Goal: Information Seeking & Learning: Learn about a topic

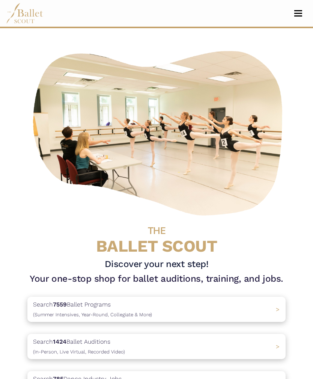
click at [297, 11] on button "Toggle navigation" at bounding box center [298, 13] width 18 height 7
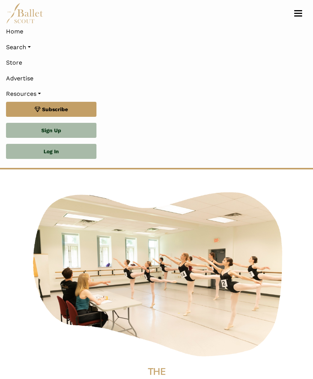
click at [59, 154] on link "Log In" at bounding box center [51, 151] width 90 height 15
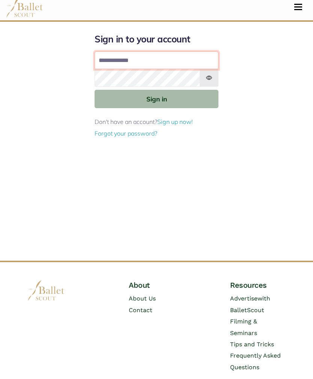
type input "**********"
click at [157, 98] on button "Sign in" at bounding box center [157, 105] width 124 height 18
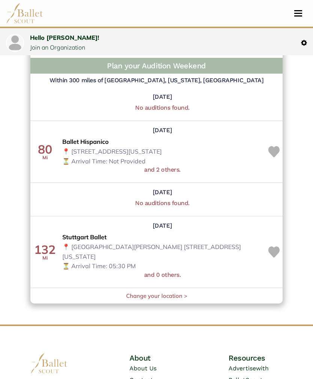
scroll to position [893, 0]
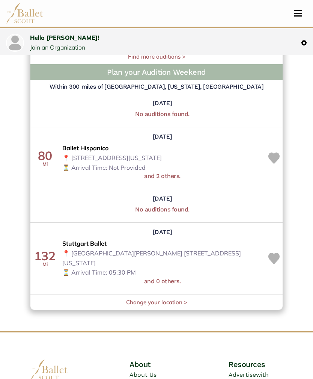
click at [171, 298] on link "Change your location >" at bounding box center [156, 301] width 61 height 7
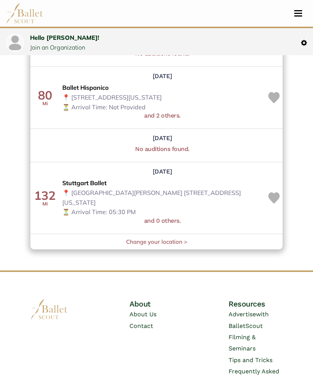
scroll to position [949, 0]
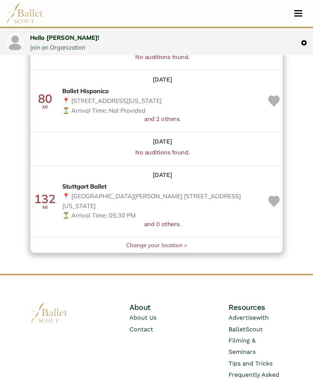
click at [297, 14] on button "Toggle navigation" at bounding box center [298, 13] width 18 height 7
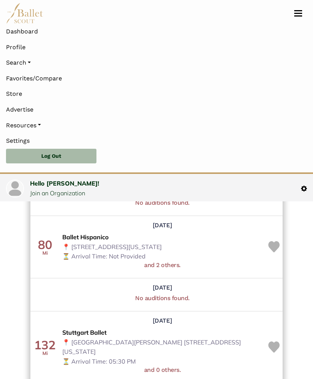
click at [35, 63] on link "Search" at bounding box center [156, 63] width 301 height 16
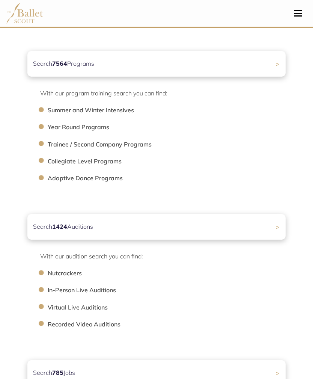
scroll to position [110, 0]
click at [133, 145] on li "Trainee / Second Company Programs" at bounding box center [171, 144] width 246 height 10
click at [122, 148] on li "Trainee / Second Company Programs" at bounding box center [171, 144] width 246 height 10
click at [232, 66] on div "Search 7564 Programs >" at bounding box center [156, 64] width 258 height 26
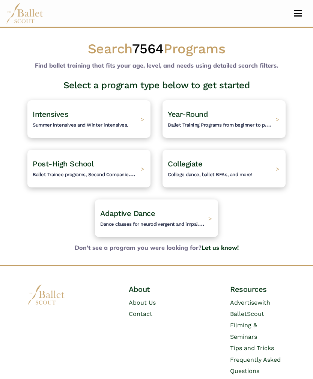
click at [81, 170] on h4 "Post-High School Ballet Trainee programs, Second Companies, and other post high…" at bounding box center [85, 169] width 104 height 20
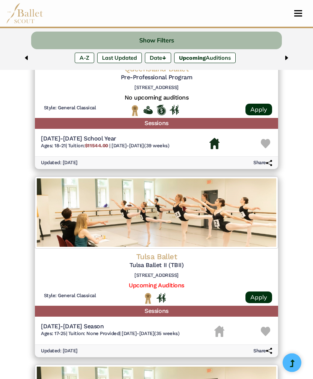
scroll to position [1100, 0]
click at [173, 274] on link "Upcoming Auditions" at bounding box center [156, 285] width 55 height 7
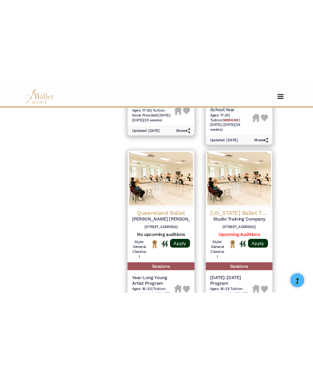
scroll to position [1727, 0]
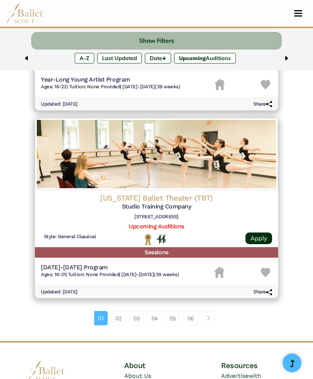
click at [234, 214] on h6 "1540 Mall Cir, Fort Worth, TX 76116" at bounding box center [156, 217] width 231 height 6
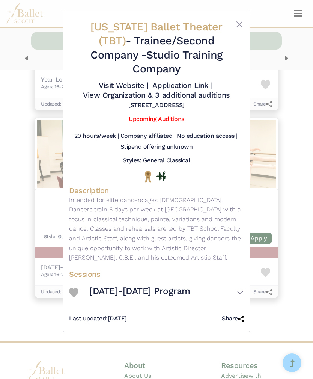
click at [242, 274] on button "2024-2025 Program" at bounding box center [166, 292] width 155 height 21
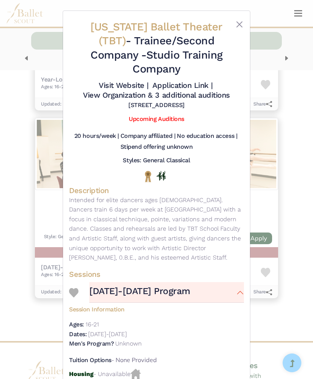
scroll to position [0, 0]
click at [219, 90] on link "View Organization & 3 additional auditions" at bounding box center [156, 94] width 147 height 9
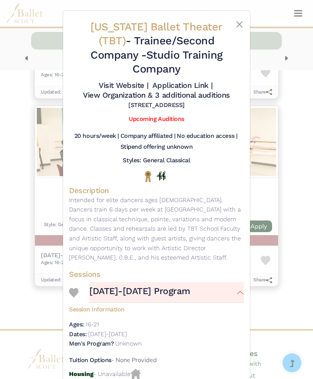
click at [243, 25] on button "Close" at bounding box center [239, 24] width 9 height 9
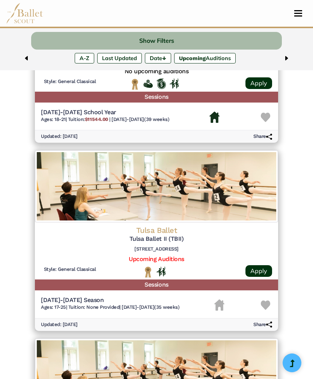
scroll to position [1127, 0]
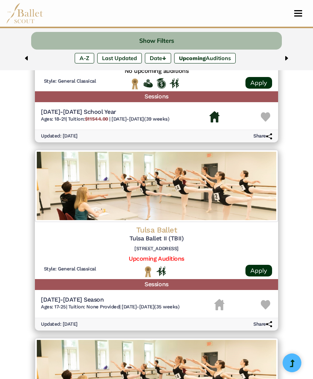
click at [269, 274] on img at bounding box center [265, 304] width 9 height 9
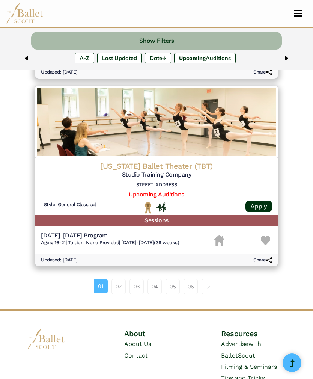
scroll to position [1759, 0]
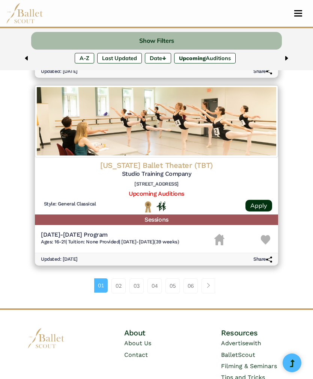
click at [118, 274] on link "02" at bounding box center [119, 285] width 14 height 15
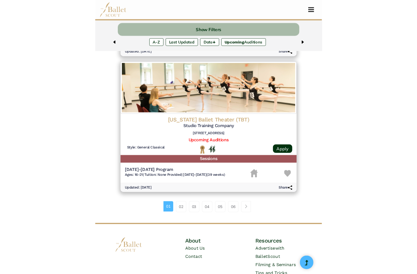
scroll to position [1094, 0]
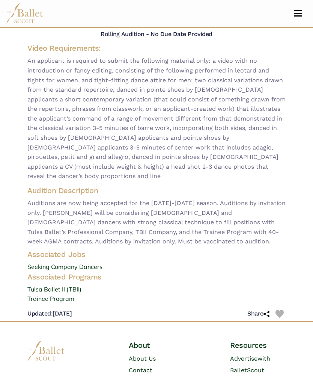
scroll to position [76, 0]
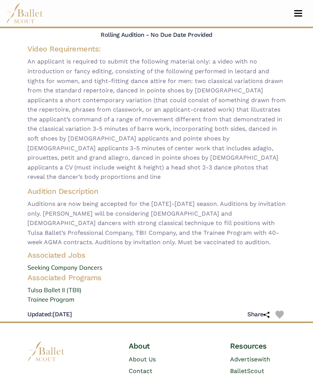
click at [81, 274] on h4 "Associated Programs" at bounding box center [156, 278] width 270 height 10
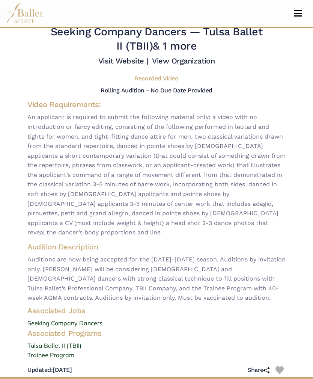
scroll to position [0, 0]
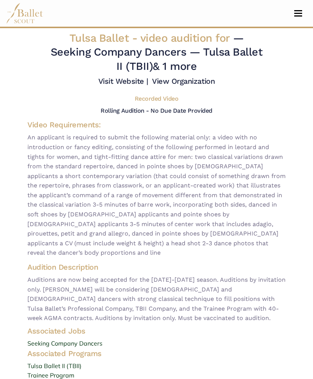
click at [179, 86] on link "View Organization" at bounding box center [183, 81] width 63 height 9
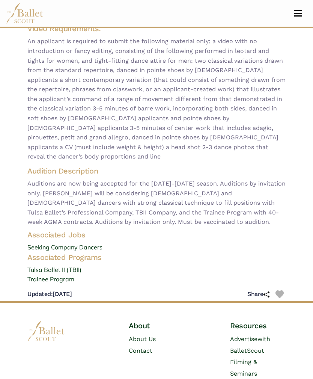
scroll to position [89, 0]
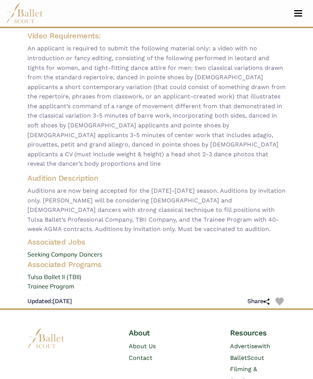
click at [54, 272] on link "Tulsa Ballet II (TBII)" at bounding box center [156, 277] width 270 height 10
click at [68, 283] on link "Trainee Program" at bounding box center [156, 287] width 270 height 10
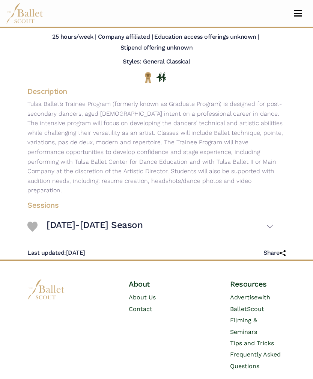
scroll to position [75, 0]
click at [267, 223] on button "[DATE]-[DATE] Season" at bounding box center [160, 226] width 227 height 21
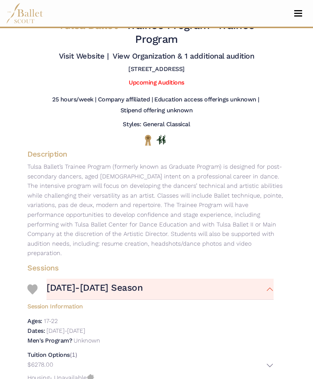
scroll to position [0, 0]
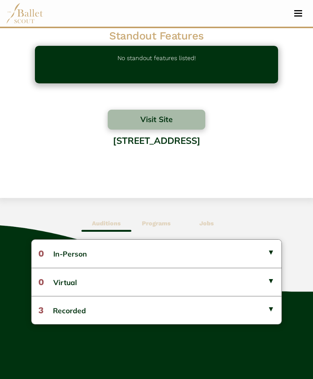
scroll to position [200, 0]
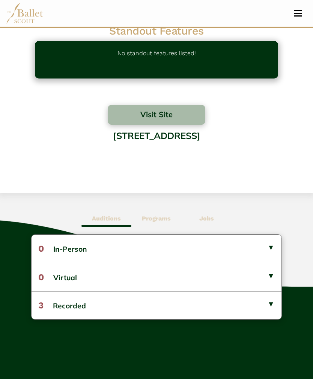
click at [276, 304] on button "3 Recorded" at bounding box center [157, 305] width 250 height 28
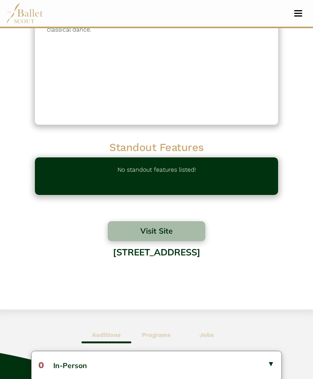
scroll to position [71, 0]
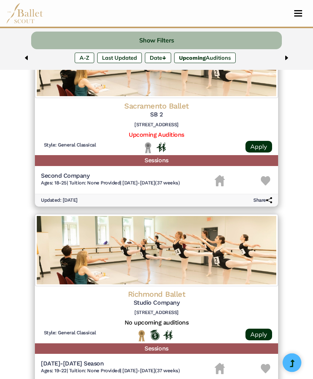
scroll to position [492, 0]
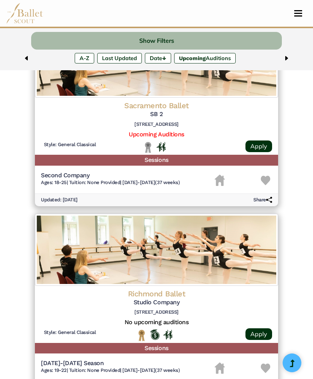
click at [161, 274] on div at bounding box center [157, 335] width 104 height 12
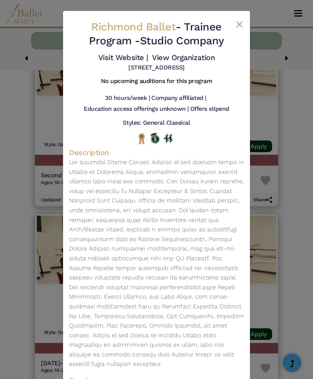
scroll to position [0, 0]
click at [245, 19] on div "Richmond Ballet - Trainee Program - Studio Company Visit Website | View Organiz…" at bounding box center [156, 224] width 187 height 427
click at [233, 29] on div at bounding box center [236, 35] width 15 height 31
click at [238, 24] on button "Close" at bounding box center [239, 24] width 9 height 9
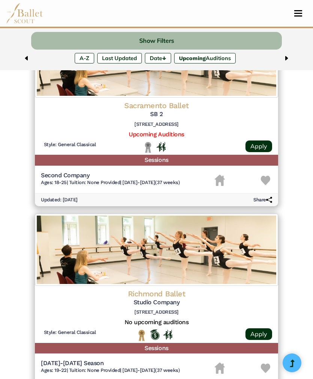
click at [267, 274] on img at bounding box center [265, 367] width 9 height 9
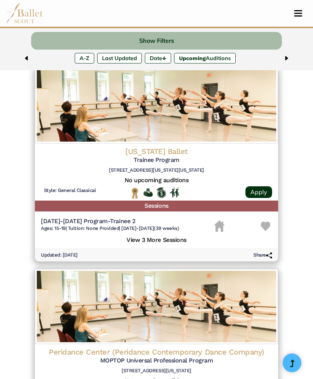
scroll to position [1576, 0]
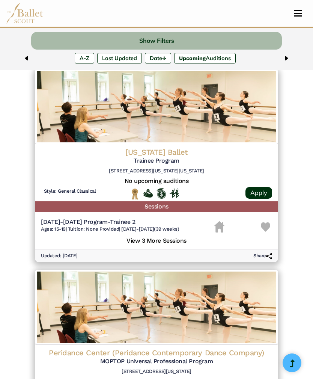
click at [169, 157] on h5 "Trainee Program" at bounding box center [156, 161] width 231 height 8
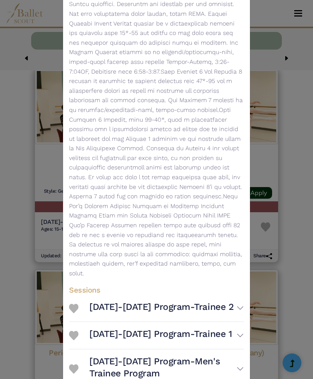
scroll to position [206, 0]
click at [238, 274] on button "2024-2025 Program-Trainee 1" at bounding box center [166, 334] width 155 height 21
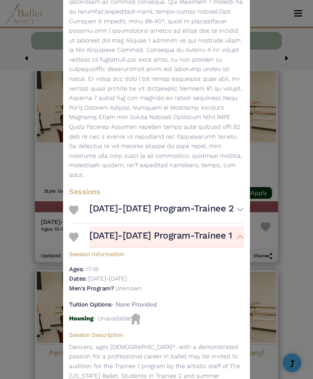
scroll to position [296, 0]
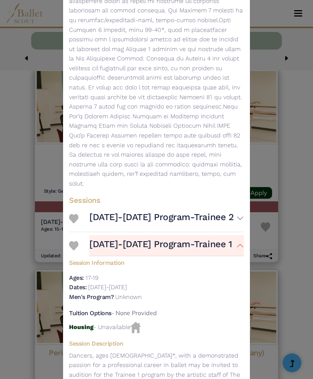
click at [239, 208] on button "2024-2025 Program-Trainee 2" at bounding box center [166, 218] width 155 height 21
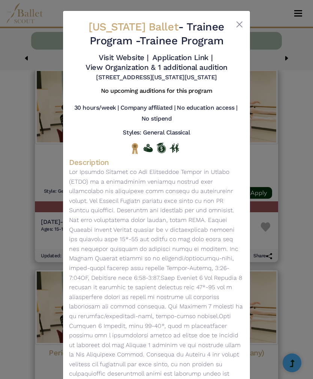
scroll to position [0, 0]
click at [241, 29] on button "Close" at bounding box center [239, 24] width 9 height 9
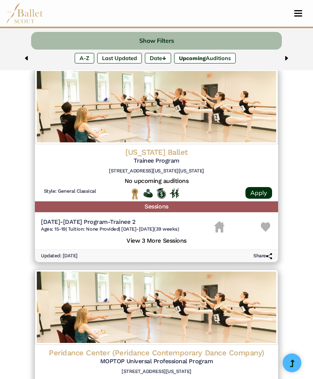
click at [267, 222] on img at bounding box center [265, 226] width 9 height 9
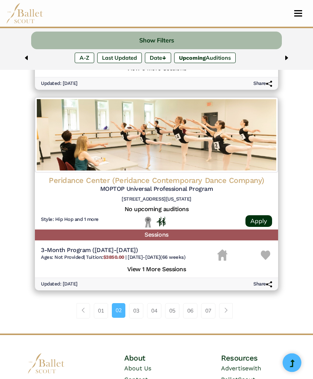
scroll to position [1748, 0]
click at [136, 274] on link "03" at bounding box center [136, 310] width 14 height 15
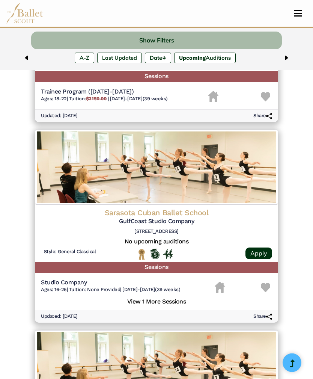
scroll to position [388, 0]
click at [269, 283] on img at bounding box center [265, 287] width 9 height 9
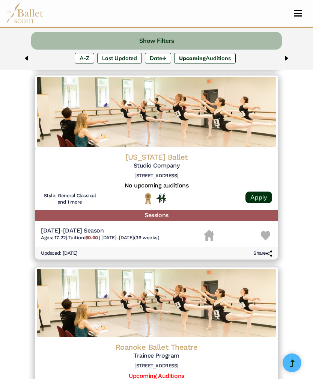
scroll to position [869, 0]
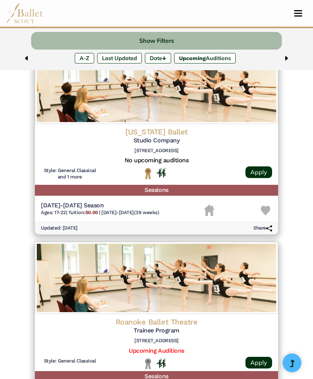
click at [270, 206] on img at bounding box center [265, 210] width 9 height 9
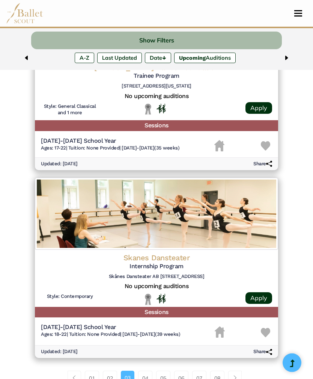
scroll to position [1696, 0]
click at [147, 371] on link "04" at bounding box center [145, 378] width 14 height 15
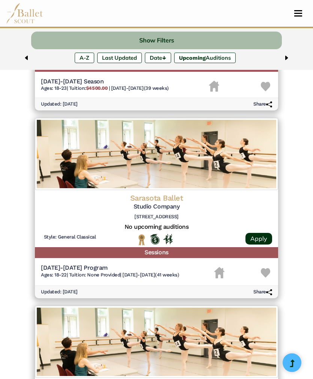
scroll to position [971, 0]
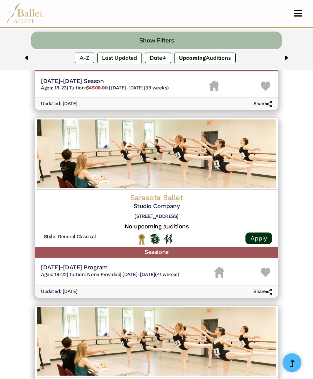
click at [264, 268] on img at bounding box center [265, 272] width 9 height 9
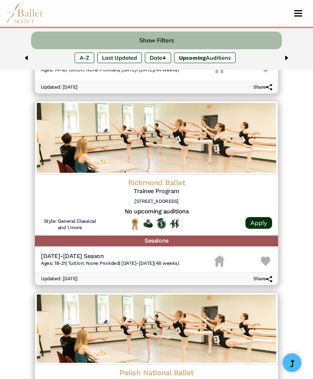
scroll to position [1364, 0]
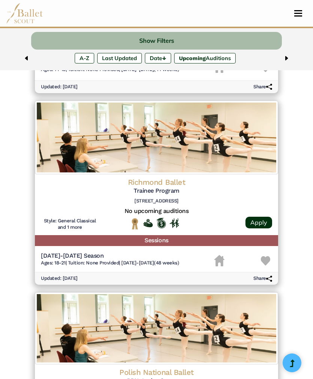
click at [268, 256] on img at bounding box center [265, 260] width 9 height 9
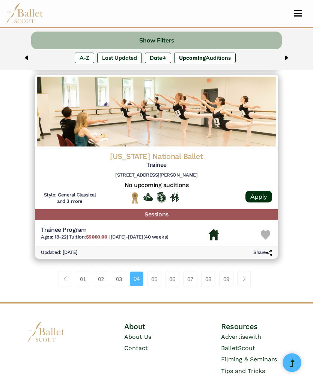
scroll to position [1771, 0]
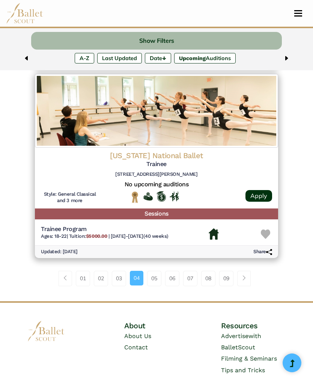
click at [155, 271] on link "05" at bounding box center [154, 278] width 14 height 15
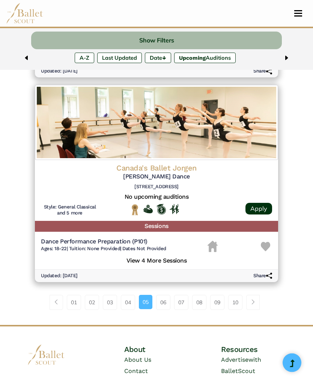
scroll to position [1763, 0]
click at [162, 295] on link "06" at bounding box center [163, 302] width 14 height 15
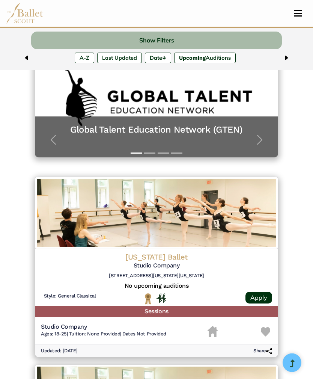
scroll to position [154, 0]
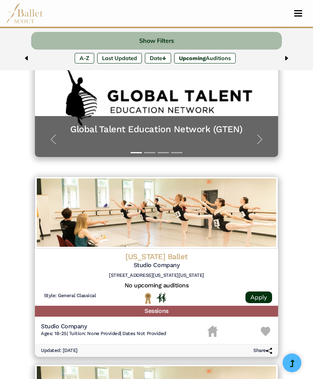
click at [94, 330] on span "Tuition: None Provided" at bounding box center [94, 333] width 51 height 6
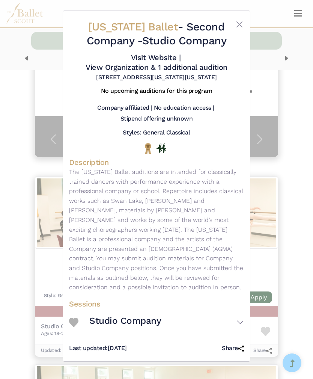
click at [77, 318] on img at bounding box center [73, 322] width 9 height 9
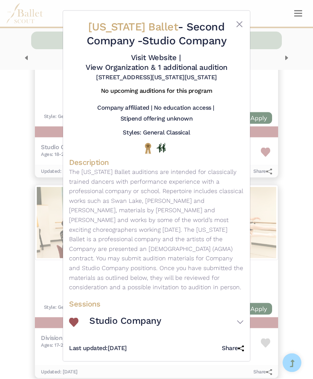
scroll to position [333, 0]
click at [238, 312] on button "Studio Company" at bounding box center [166, 322] width 155 height 21
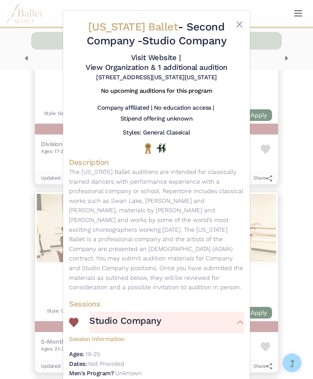
scroll to position [0, 0]
click at [241, 24] on button "Close" at bounding box center [239, 24] width 9 height 9
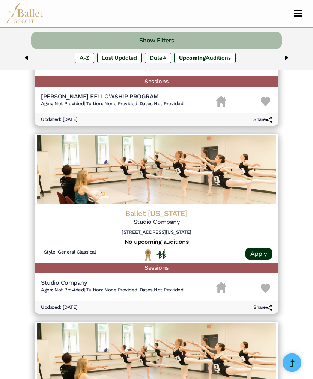
scroll to position [1153, 0]
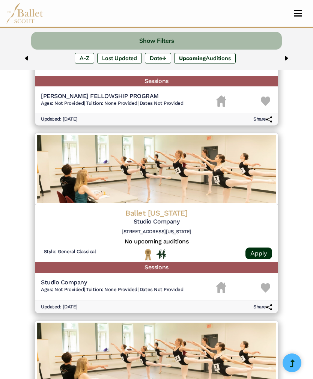
click at [162, 218] on h5 "Studio Company" at bounding box center [156, 222] width 231 height 8
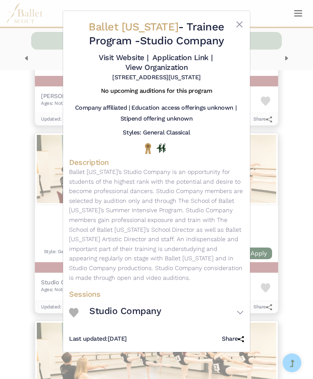
click at [77, 302] on div "Studio Company" at bounding box center [156, 312] width 175 height 21
click at [83, 302] on div "Studio Company" at bounding box center [156, 312] width 175 height 21
click at [76, 308] on img at bounding box center [73, 312] width 9 height 9
click at [217, 299] on div "Studio Company Session Information Ages: Not Provided Dates:" at bounding box center [156, 312] width 175 height 27
click at [239, 306] on button "Studio Company" at bounding box center [166, 312] width 155 height 21
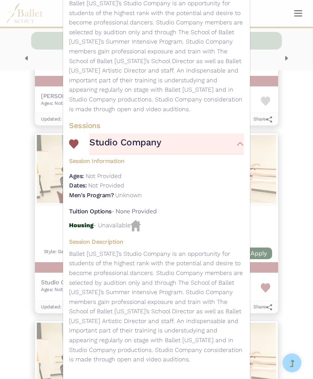
scroll to position [168, 0]
click at [261, 56] on div "Ballet Arizona - Trainee Program - Studio Company Visit Website | Application L…" at bounding box center [156, 189] width 313 height 379
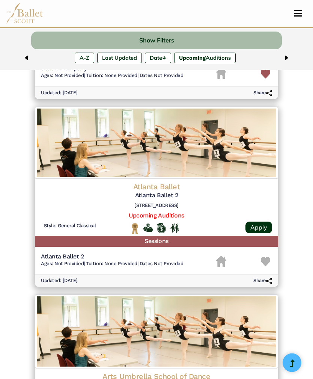
scroll to position [1368, 0]
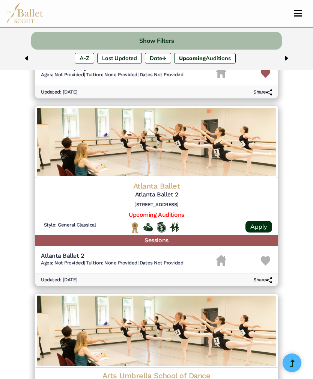
click at [269, 256] on img at bounding box center [265, 260] width 9 height 9
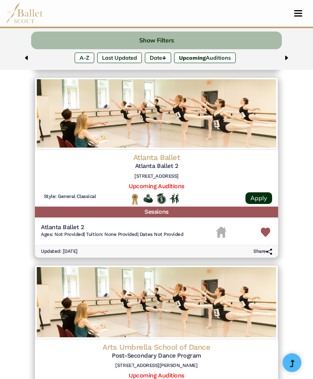
scroll to position [1396, 0]
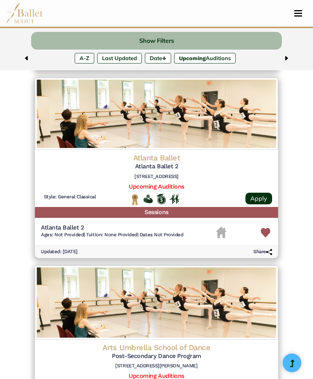
click at [166, 163] on h5 "Atlanta Ballet 2" at bounding box center [156, 167] width 231 height 8
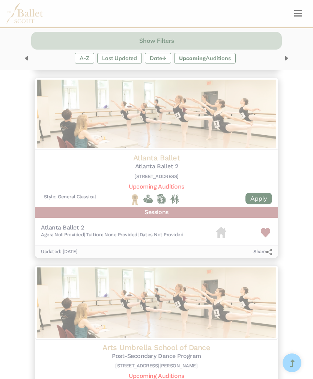
scroll to position [0, 0]
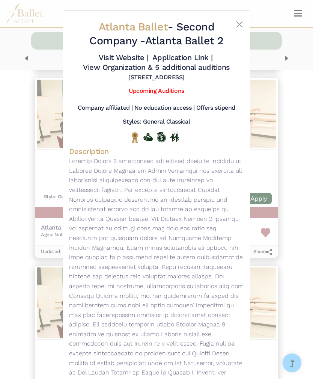
click at [167, 92] on link "Upcoming Auditions" at bounding box center [156, 90] width 55 height 7
click at [235, 23] on button "Close" at bounding box center [239, 24] width 9 height 9
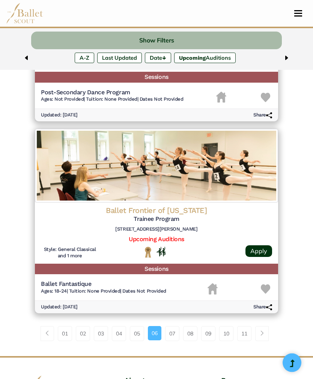
scroll to position [1724, 0]
click at [174, 326] on link "07" at bounding box center [172, 333] width 14 height 15
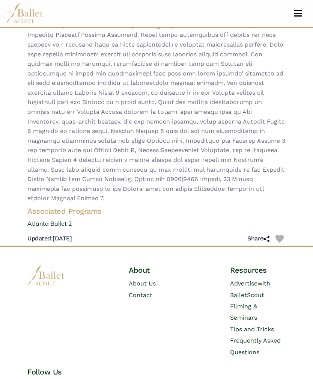
scroll to position [240, 0]
click at [280, 235] on img at bounding box center [280, 239] width 8 height 8
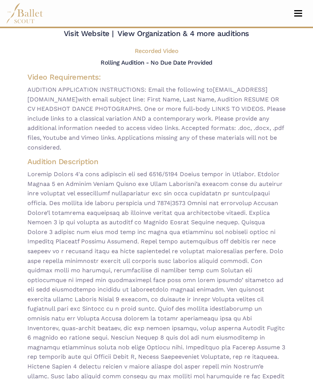
scroll to position [0, 0]
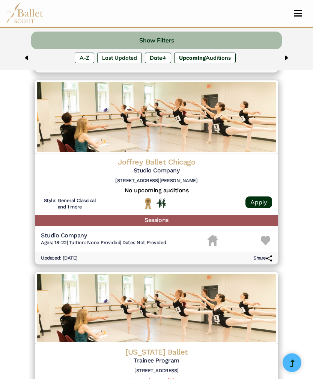
scroll to position [834, 0]
click at [266, 232] on div "Studio Company Ages: 18-22 | Tuition: None Provided | Dates Not Provided" at bounding box center [156, 240] width 231 height 17
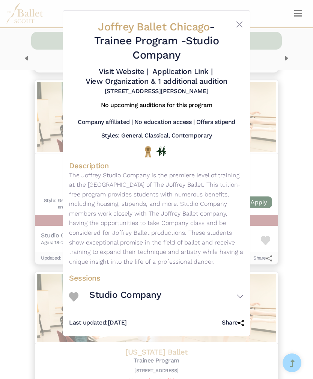
click at [75, 295] on img at bounding box center [73, 296] width 9 height 9
click at [241, 288] on button "Studio Company" at bounding box center [166, 296] width 155 height 21
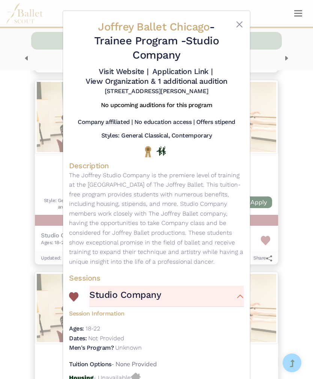
scroll to position [0, 0]
click at [237, 28] on button "Close" at bounding box center [239, 24] width 9 height 9
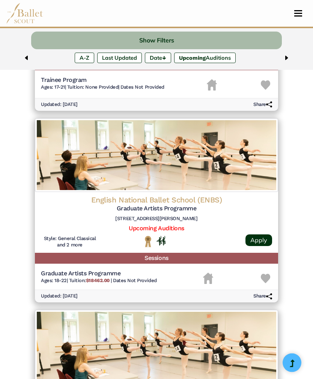
scroll to position [1176, 0]
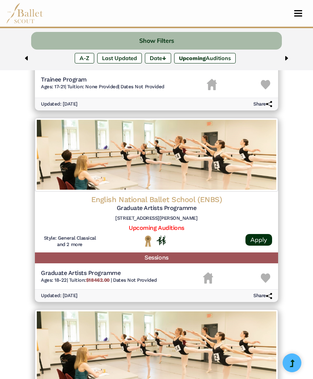
click at [172, 224] on link "Upcoming Auditions" at bounding box center [156, 227] width 55 height 7
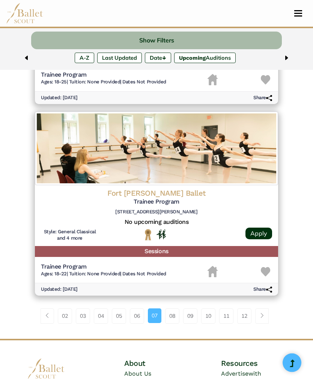
scroll to position [1757, 0]
click at [175, 308] on link "08" at bounding box center [172, 315] width 14 height 15
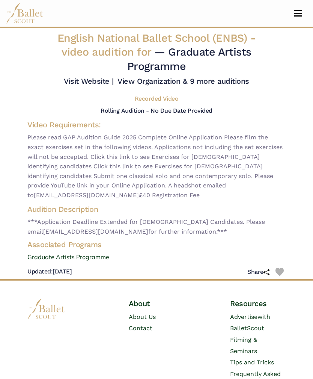
click at [205, 86] on link "View Organization & 9 more auditions" at bounding box center [184, 81] width 132 height 9
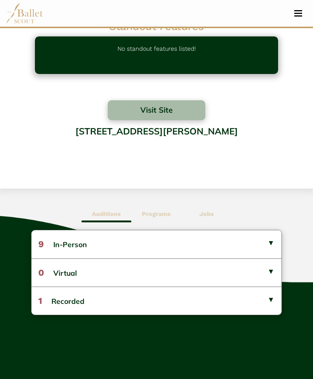
scroll to position [221, 0]
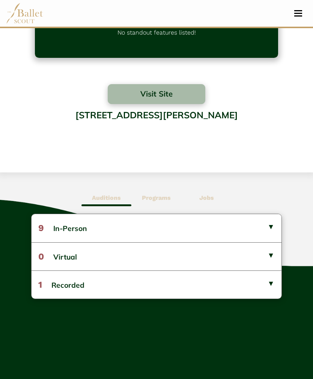
click at [273, 225] on button "9 In-Person" at bounding box center [157, 228] width 250 height 28
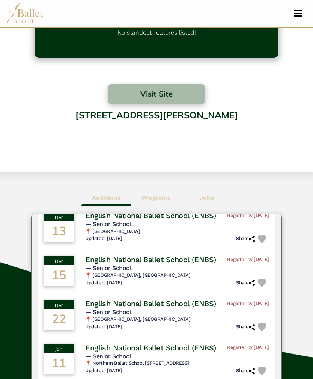
scroll to position [214, 0]
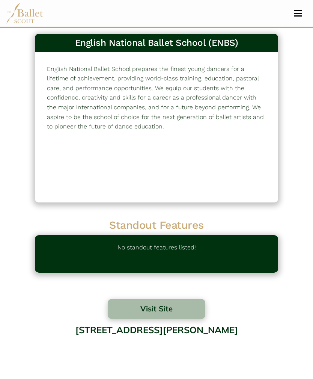
scroll to position [0, 0]
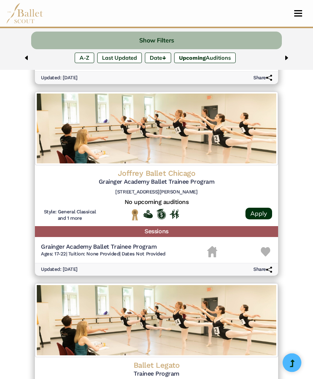
scroll to position [1577, 0]
click at [180, 189] on h6 "[STREET_ADDRESS][PERSON_NAME]" at bounding box center [156, 192] width 231 height 6
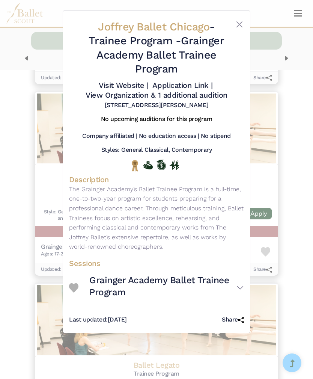
click at [235, 277] on h3 "Grainger Academy Ballet Trainee Program" at bounding box center [162, 286] width 147 height 24
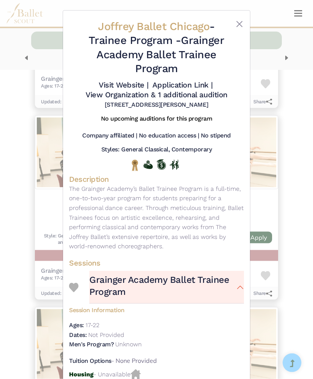
scroll to position [0, 0]
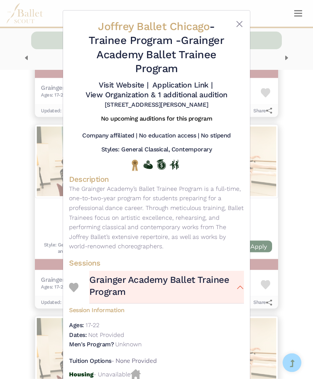
click at [238, 27] on button "Close" at bounding box center [239, 24] width 9 height 9
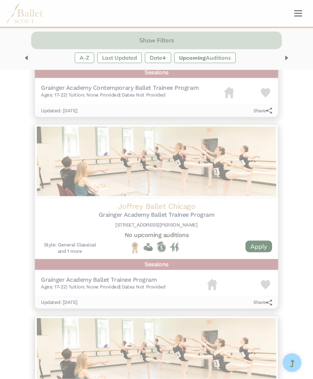
scroll to position [1544, 0]
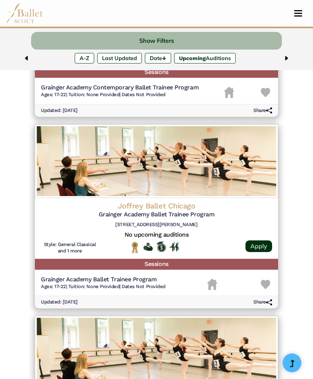
click at [268, 280] on img at bounding box center [265, 284] width 9 height 9
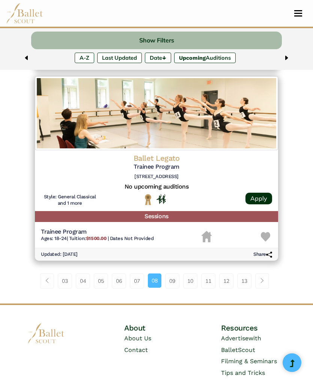
scroll to position [1783, 0]
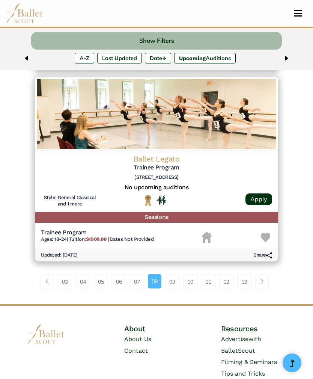
click at [175, 274] on link "09" at bounding box center [172, 281] width 14 height 15
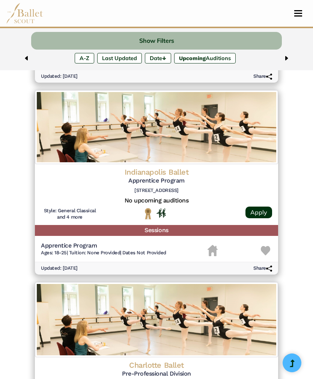
scroll to position [622, 0]
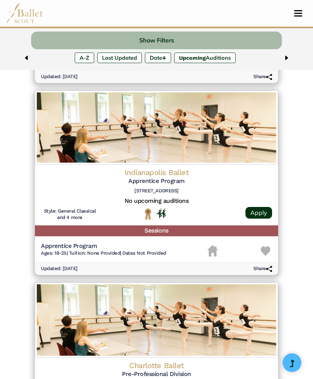
click at [162, 188] on h6 "[STREET_ADDRESS]" at bounding box center [156, 191] width 231 height 6
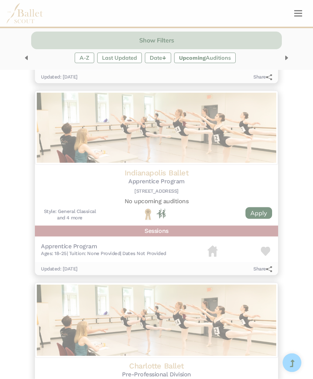
scroll to position [623, 0]
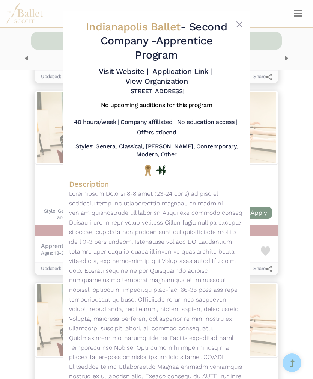
click at [239, 24] on button "Close" at bounding box center [239, 24] width 9 height 9
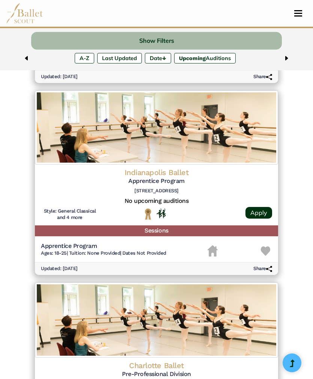
click at [267, 246] on img at bounding box center [265, 250] width 9 height 9
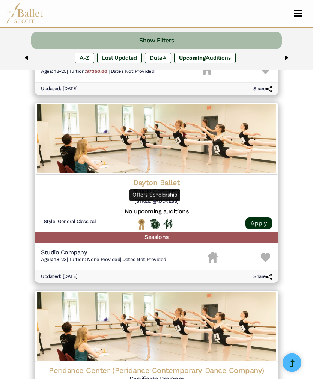
scroll to position [1195, 0]
click at [157, 219] on img "Offers Scholarship" at bounding box center [154, 224] width 9 height 11
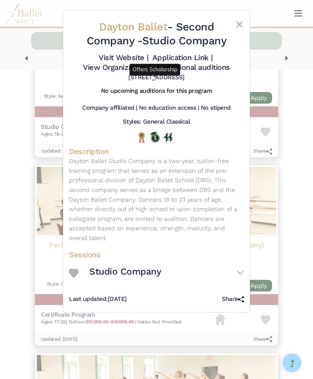
scroll to position [1326, 0]
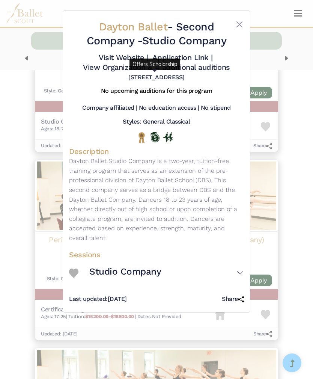
click at [242, 269] on button "Studio Company" at bounding box center [166, 272] width 155 height 21
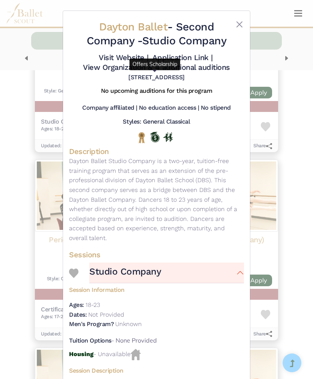
scroll to position [0, 0]
click at [238, 24] on button "Close" at bounding box center [239, 24] width 9 height 9
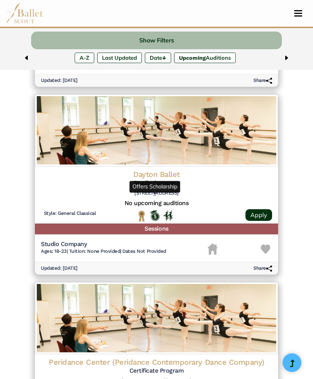
scroll to position [1202, 0]
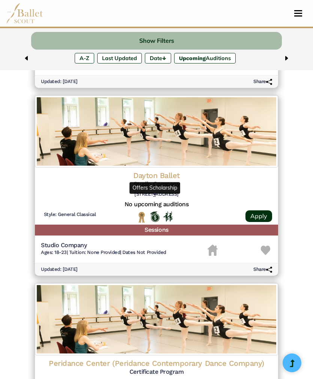
click at [266, 246] on img at bounding box center [265, 250] width 9 height 9
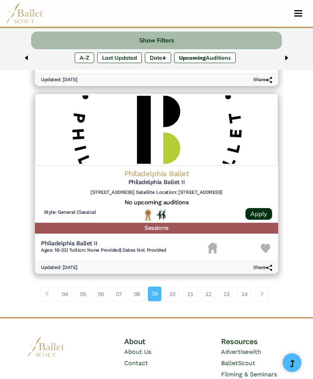
scroll to position [1768, 0]
click at [172, 286] on link "10" at bounding box center [172, 293] width 14 height 15
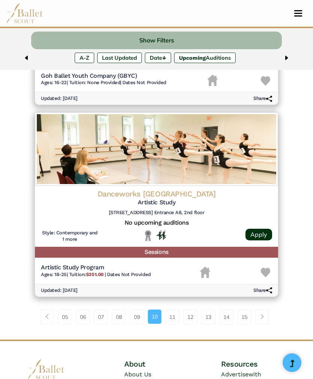
scroll to position [1744, 0]
click at [173, 309] on link "11" at bounding box center [172, 316] width 14 height 15
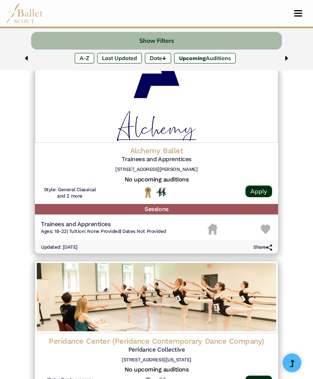
scroll to position [261, 0]
click at [266, 225] on img at bounding box center [265, 229] width 9 height 9
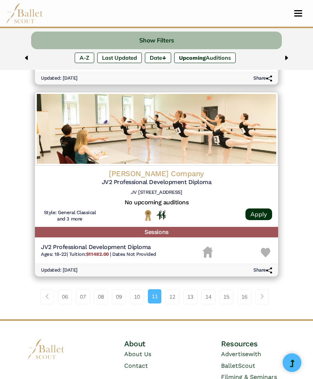
scroll to position [1757, 0]
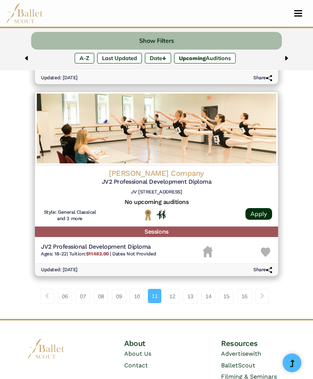
click at [175, 289] on link "12" at bounding box center [172, 296] width 14 height 15
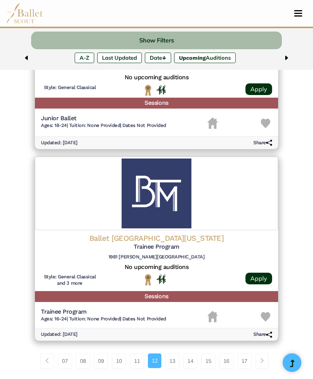
scroll to position [1689, 0]
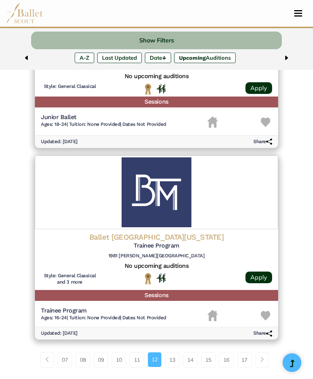
click at [172, 262] on h5 "No upcoming auditions" at bounding box center [156, 266] width 231 height 8
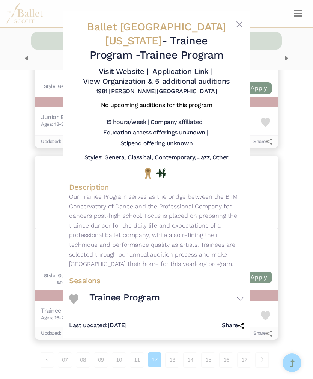
click at [241, 294] on button "Trainee Program" at bounding box center [166, 298] width 155 height 21
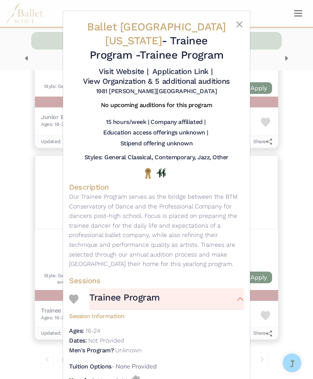
scroll to position [0, 0]
click at [84, 295] on div at bounding box center [79, 299] width 20 height 10
click at [78, 288] on div "Trainee Program" at bounding box center [156, 298] width 175 height 21
click at [78, 294] on img at bounding box center [73, 298] width 9 height 9
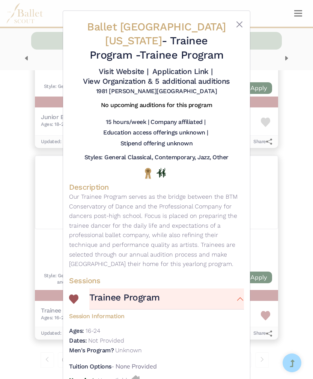
click at [240, 28] on button "Close" at bounding box center [239, 24] width 9 height 9
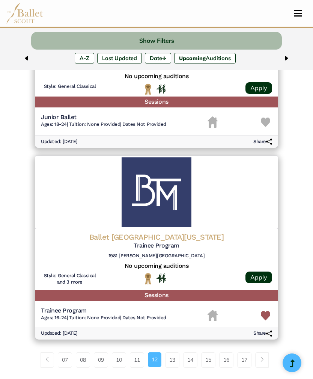
click at [178, 352] on link "13" at bounding box center [172, 359] width 14 height 15
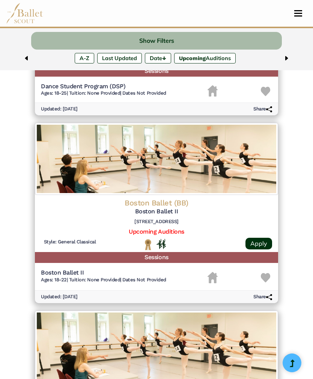
scroll to position [1170, 0]
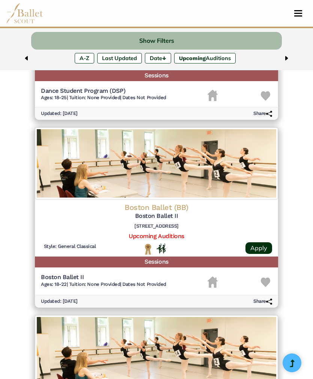
click at [267, 277] on img at bounding box center [265, 281] width 9 height 9
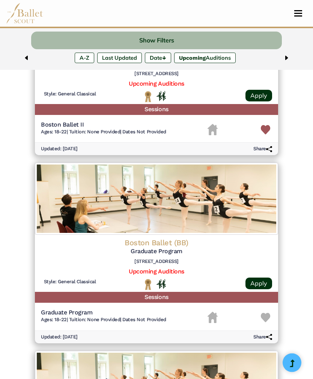
scroll to position [1323, 0]
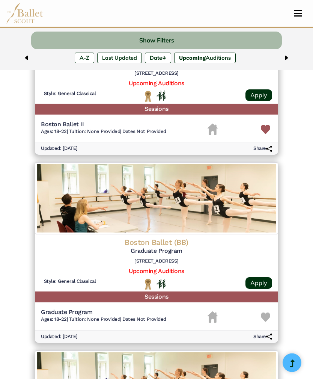
click at [170, 247] on h5 "Graduate Program" at bounding box center [156, 251] width 231 height 8
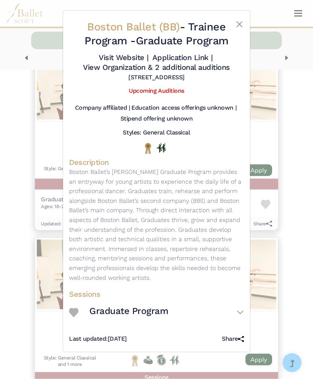
scroll to position [1437, 0]
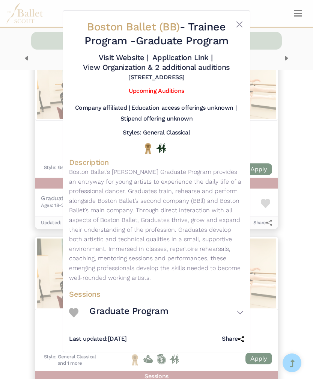
click at [238, 320] on button "Graduate Program" at bounding box center [166, 312] width 155 height 21
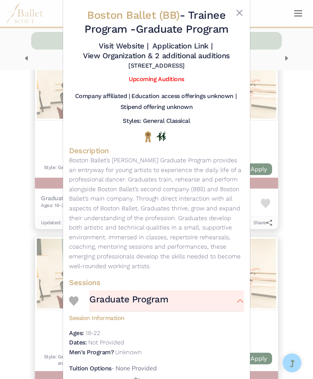
scroll to position [15, 0]
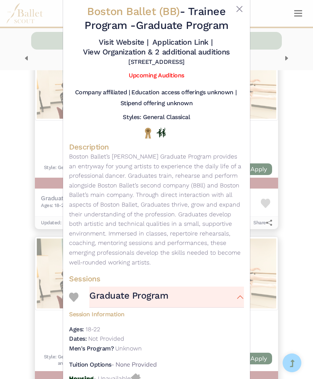
click at [75, 302] on img at bounding box center [73, 296] width 9 height 9
click at [239, 8] on button "Close" at bounding box center [239, 9] width 9 height 9
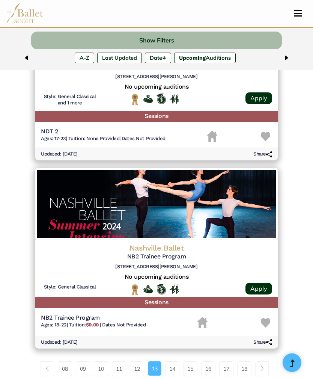
scroll to position [1698, 0]
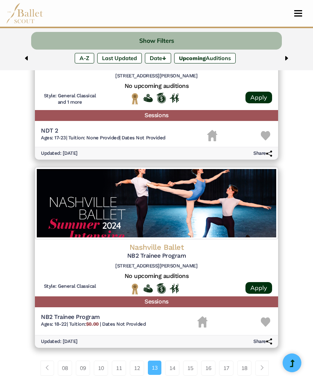
click at [265, 317] on img at bounding box center [265, 321] width 9 height 9
click at [172, 360] on link "14" at bounding box center [172, 367] width 14 height 15
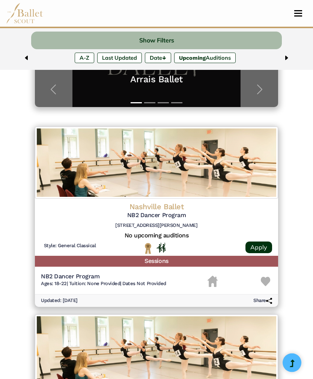
scroll to position [203, 0]
click at [265, 280] on img at bounding box center [265, 281] width 9 height 9
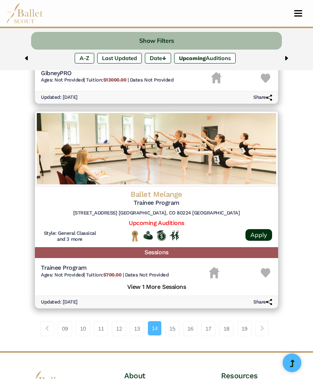
scroll to position [1745, 0]
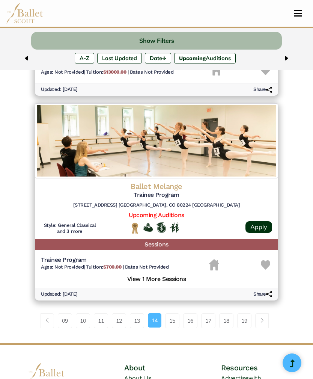
click at [178, 313] on link "15" at bounding box center [172, 320] width 14 height 15
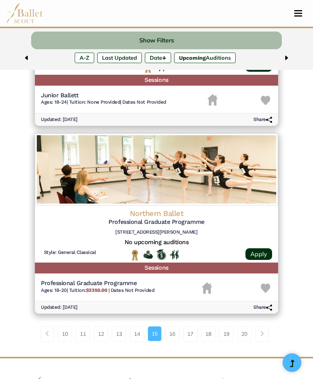
scroll to position [1715, 0]
click at [173, 326] on link "16" at bounding box center [172, 333] width 14 height 15
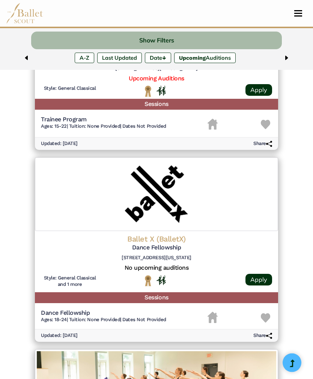
scroll to position [1507, 0]
click at [176, 255] on h6 "[STREET_ADDRESS][US_STATE]" at bounding box center [156, 258] width 231 height 6
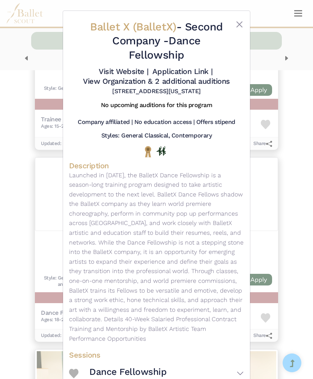
click at [242, 363] on button "Dance Fellowship" at bounding box center [166, 373] width 155 height 21
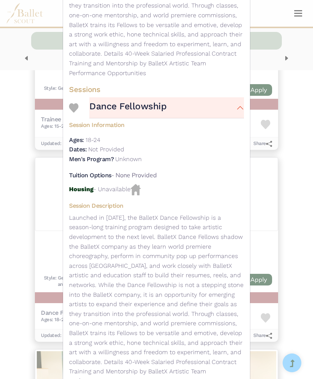
scroll to position [265, 0]
click at [75, 103] on img at bounding box center [73, 107] width 9 height 9
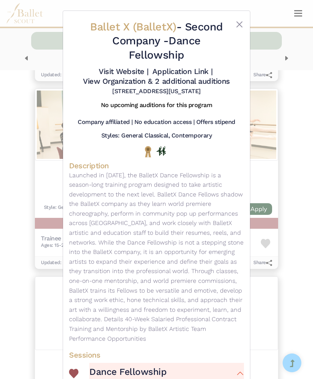
scroll to position [1387, 0]
click at [238, 21] on button "Close" at bounding box center [239, 24] width 9 height 9
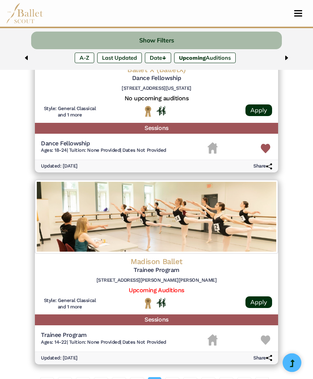
scroll to position [1676, 0]
click at [172, 377] on link "17" at bounding box center [172, 384] width 14 height 15
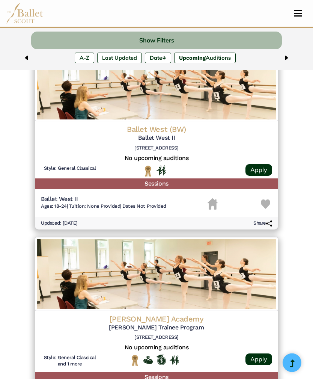
scroll to position [281, 0]
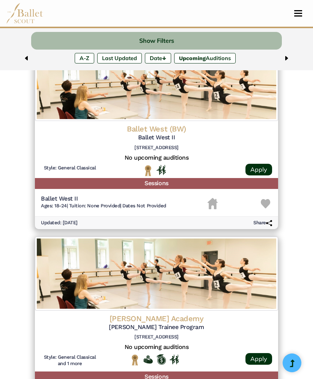
click at [268, 200] on img at bounding box center [265, 203] width 9 height 9
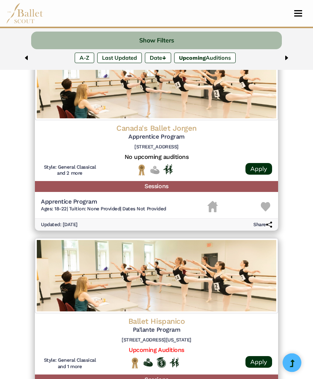
scroll to position [1614, 0]
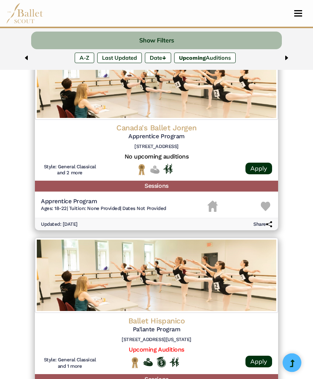
click at [186, 357] on div at bounding box center [157, 363] width 104 height 12
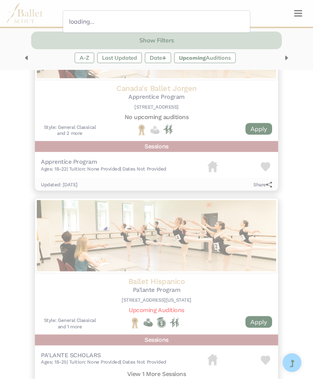
scroll to position [1655, 0]
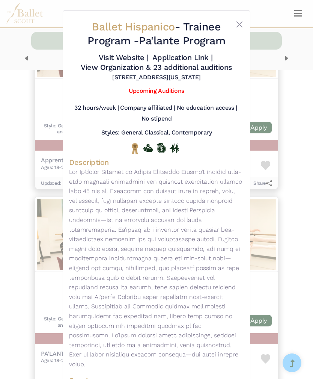
click at [237, 26] on button "Close" at bounding box center [239, 24] width 9 height 9
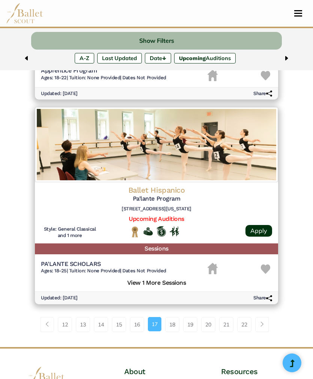
scroll to position [1766, 0]
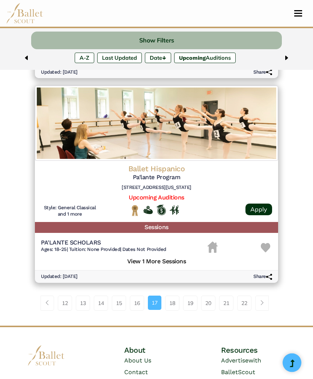
click at [171, 194] on link "Upcoming Auditions" at bounding box center [156, 197] width 55 height 7
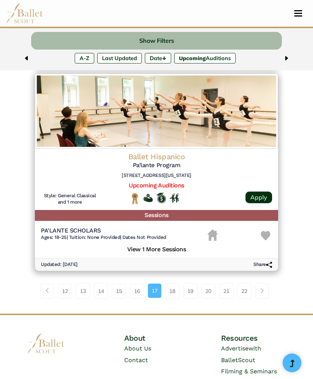
click at [173, 283] on link "18" at bounding box center [172, 290] width 14 height 15
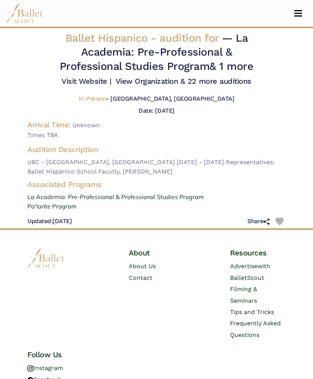
click at [240, 64] on link "& 1 more" at bounding box center [231, 66] width 44 height 13
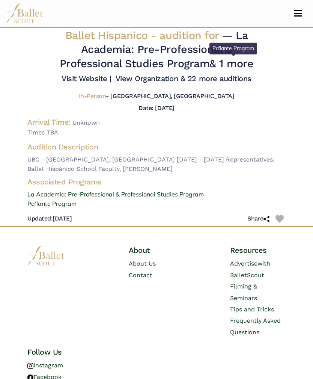
scroll to position [8, 0]
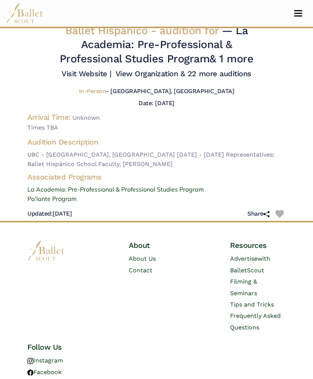
click at [200, 78] on link "View Organization & 22 more auditions" at bounding box center [184, 73] width 136 height 9
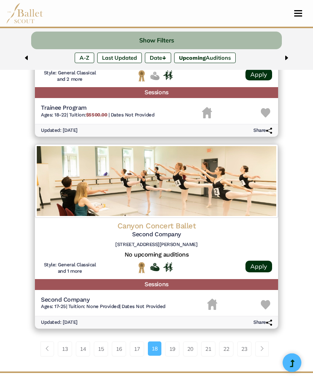
scroll to position [1696, 0]
click at [174, 341] on link "19" at bounding box center [172, 348] width 14 height 15
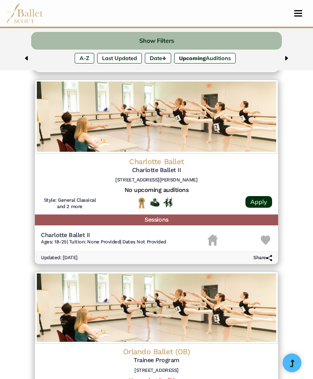
scroll to position [1199, 0]
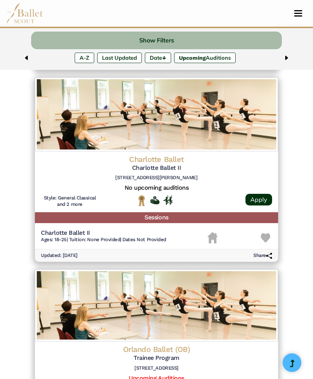
click at [160, 164] on h5 "Charlotte Ballet II" at bounding box center [156, 168] width 231 height 8
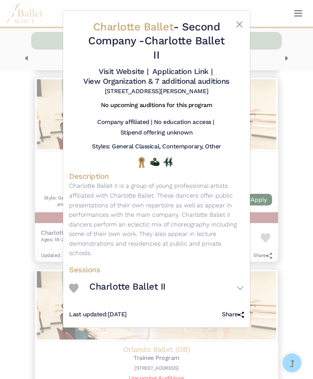
click at [242, 277] on button "Charlotte Ballet II" at bounding box center [166, 287] width 155 height 21
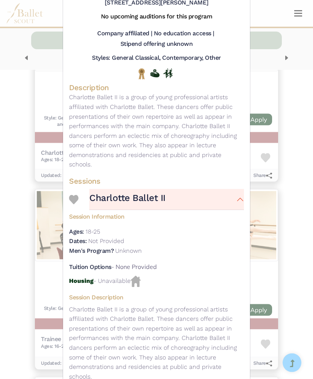
scroll to position [1280, 0]
click at [76, 195] on img at bounding box center [73, 199] width 9 height 9
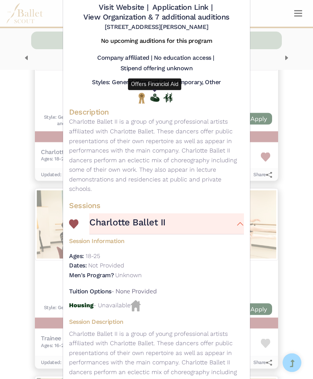
scroll to position [1281, 0]
click at [157, 97] on img "Offers Financial Aid" at bounding box center [154, 98] width 9 height 8
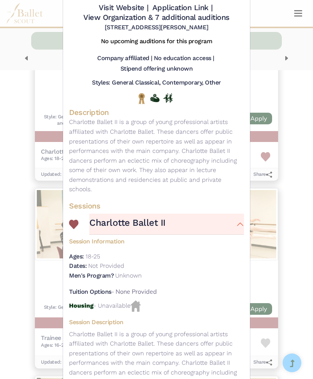
click at [213, 108] on h4 "Description" at bounding box center [156, 112] width 175 height 10
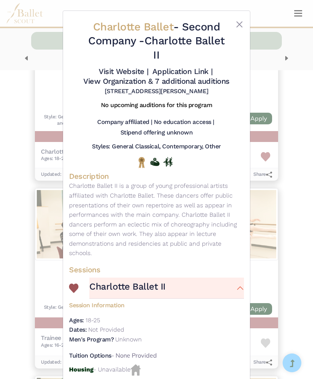
scroll to position [0, 0]
click at [237, 30] on div at bounding box center [236, 42] width 15 height 45
click at [237, 26] on button "Close" at bounding box center [239, 24] width 9 height 9
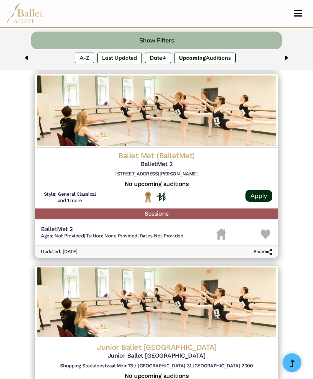
scroll to position [1576, 0]
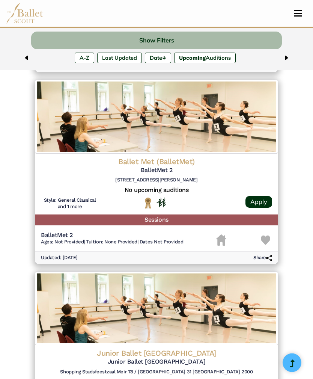
click at [158, 165] on div "Ballet Met (BalletMet) BalletMet 2 322 Mt Vernon Ave, Columbus, OH 43215" at bounding box center [156, 172] width 231 height 30
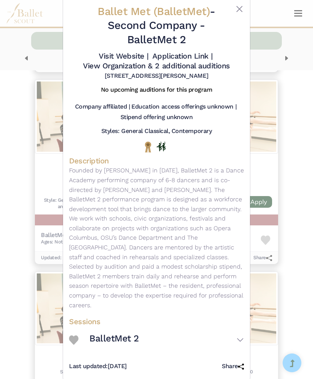
scroll to position [20, 0]
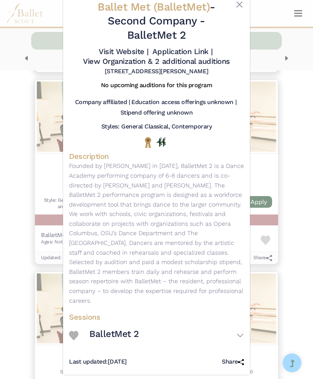
click at [75, 331] on img at bounding box center [73, 335] width 9 height 9
click at [300, 196] on div "Ballet Met (BalletMet) - Second Company - BalletMet 2 Visit Website | Applicati…" at bounding box center [156, 189] width 313 height 379
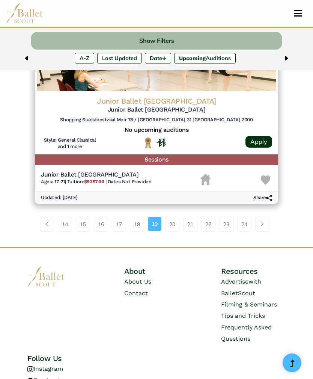
scroll to position [1821, 0]
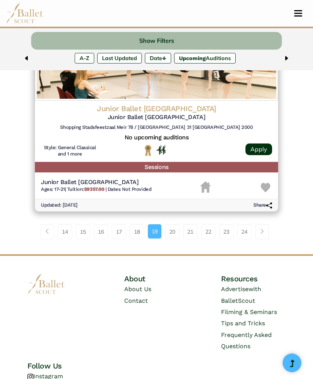
click at [168, 224] on link "20" at bounding box center [172, 231] width 14 height 15
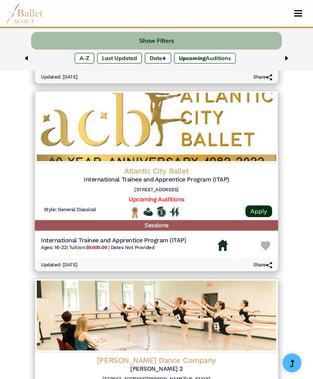
scroll to position [443, 0]
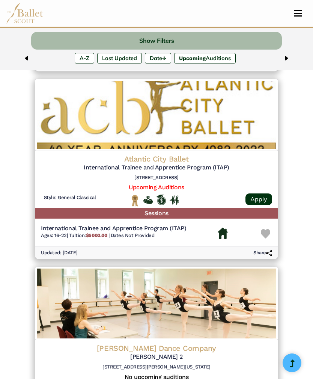
click at [167, 167] on div "Atlantic City Ballet International Trainee and Apprentice Program (ITAP) 2301 B…" at bounding box center [156, 169] width 231 height 30
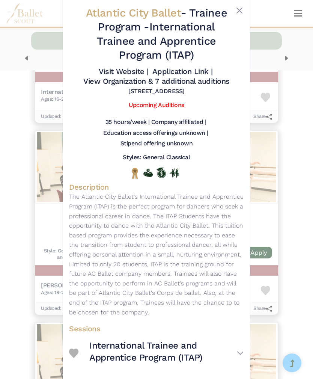
scroll to position [580, 0]
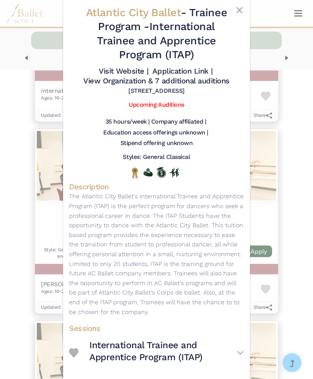
click at [74, 348] on img at bounding box center [73, 352] width 9 height 9
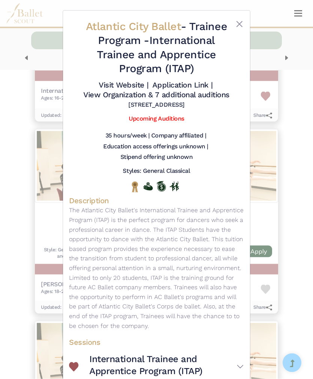
scroll to position [0, 0]
click at [237, 21] on button "Close" at bounding box center [239, 24] width 9 height 9
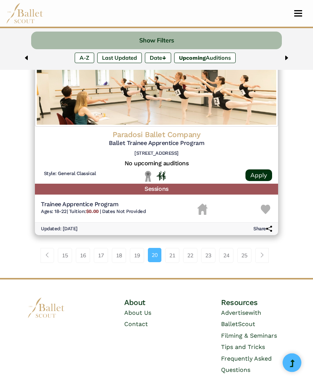
scroll to position [1795, 0]
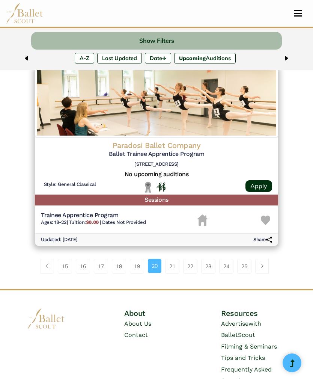
click at [168, 259] on link "21" at bounding box center [172, 266] width 14 height 15
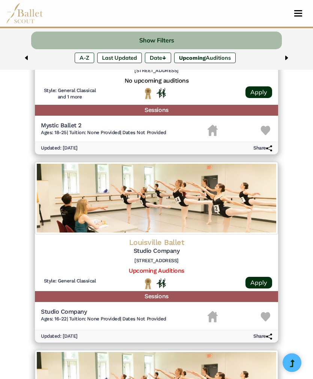
scroll to position [552, 0]
click at [170, 267] on link "Upcoming Auditions" at bounding box center [156, 270] width 55 height 7
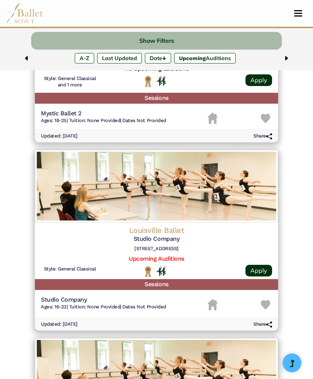
click at [268, 300] on img at bounding box center [265, 304] width 9 height 9
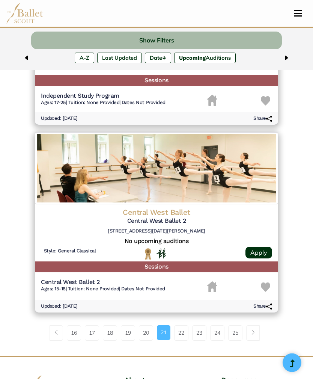
scroll to position [1724, 0]
click at [188, 325] on link "22" at bounding box center [181, 332] width 14 height 15
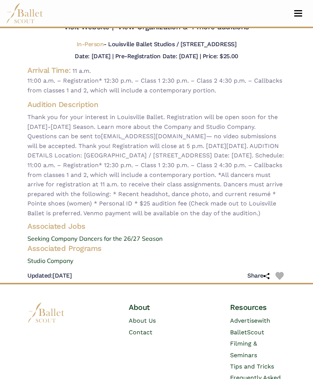
scroll to position [15, 0]
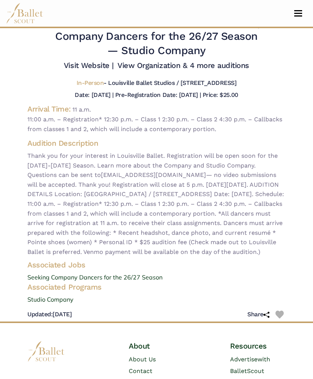
click at [192, 70] on link "View Organization & 4 more auditions" at bounding box center [184, 65] width 132 height 9
click at [283, 319] on img at bounding box center [280, 314] width 8 height 8
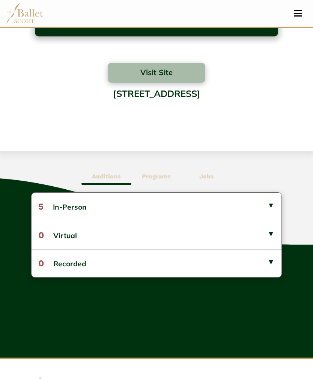
scroll to position [261, 0]
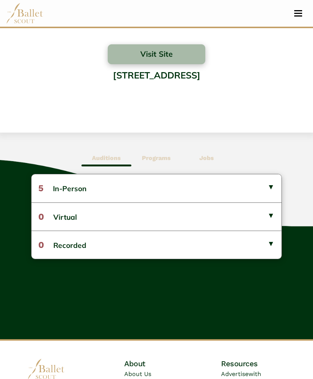
click at [263, 188] on button "5 In-Person" at bounding box center [157, 188] width 250 height 28
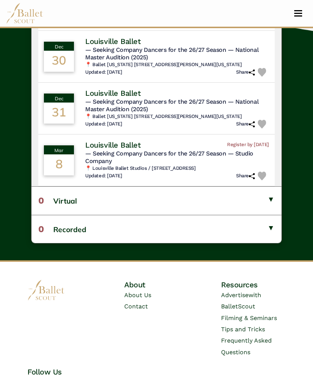
scroll to position [507, 0]
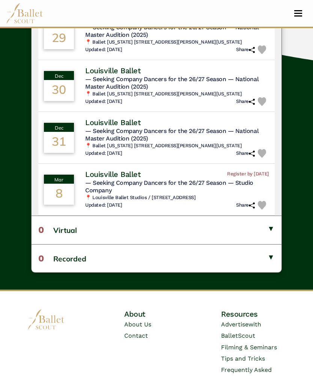
click at [265, 201] on img at bounding box center [262, 205] width 9 height 9
click at [120, 179] on span "— Seeking Company Dancers for the 26/27 Season" at bounding box center [155, 182] width 141 height 7
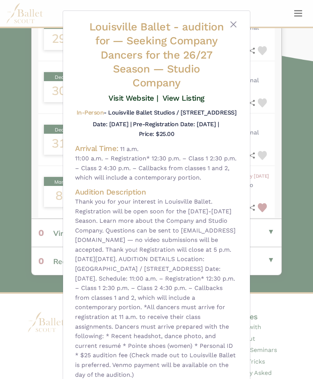
scroll to position [0, 0]
click at [188, 99] on link "View Listing" at bounding box center [184, 97] width 42 height 9
click at [237, 27] on button "Close" at bounding box center [233, 24] width 9 height 9
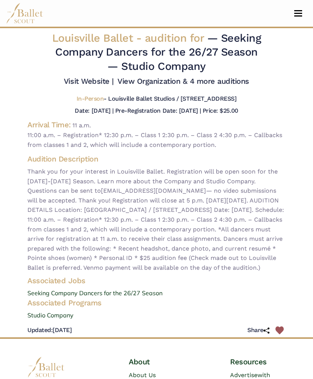
click at [114, 81] on link "Visit Website |" at bounding box center [89, 81] width 50 height 9
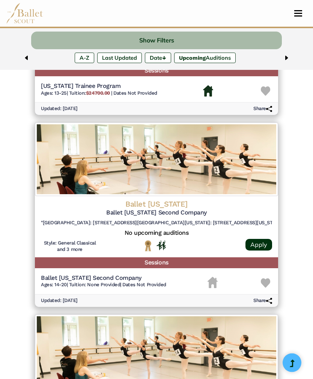
scroll to position [783, 0]
click at [199, 229] on h5 "No upcoming auditions" at bounding box center [156, 233] width 231 height 8
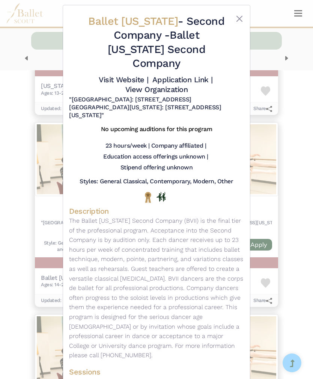
scroll to position [5, 0]
click at [243, 15] on button "Close" at bounding box center [239, 19] width 9 height 9
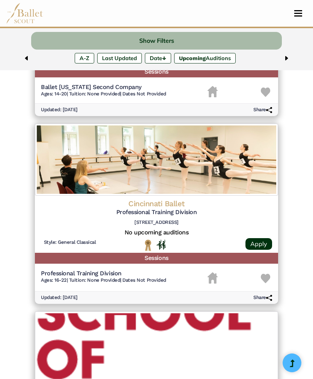
scroll to position [968, 0]
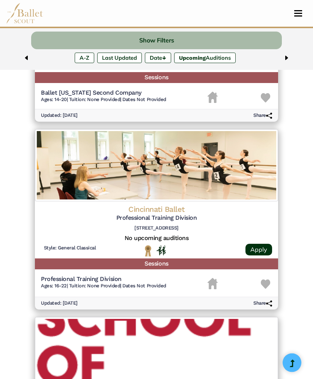
click at [191, 220] on div "Cincinnati Ballet Professional Training Division 1555 Central Pkwy, Cincinnati,…" at bounding box center [156, 220] width 231 height 30
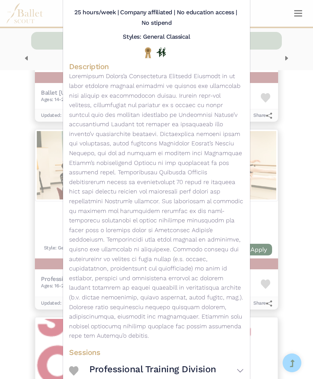
scroll to position [109, 0]
click at [240, 360] on button "Professional Training Division" at bounding box center [166, 370] width 155 height 21
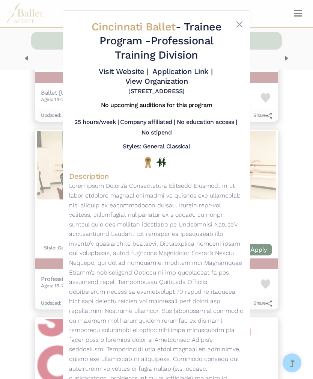
scroll to position [0, 0]
click at [238, 28] on button "Close" at bounding box center [239, 24] width 9 height 9
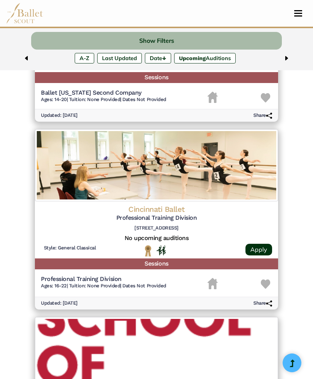
click at [267, 279] on img at bounding box center [265, 283] width 9 height 9
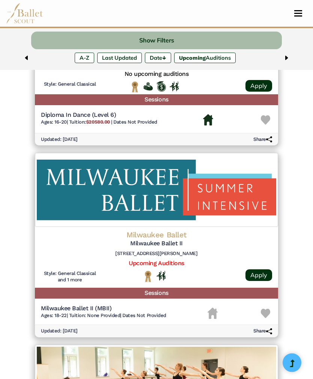
scroll to position [1320, 0]
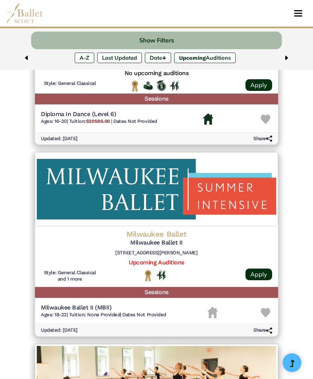
click at [267, 308] on img at bounding box center [265, 312] width 9 height 9
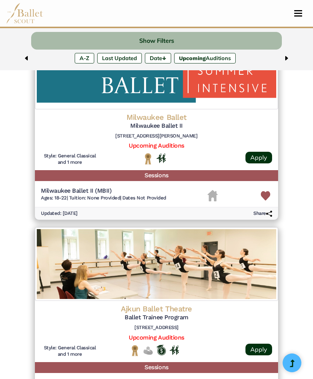
scroll to position [1432, 0]
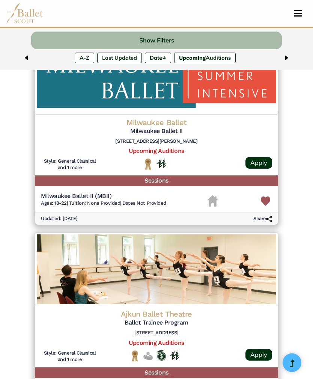
click at [178, 148] on link "Upcoming Auditions" at bounding box center [156, 151] width 55 height 7
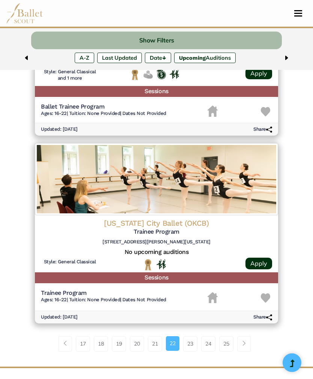
scroll to position [1714, 0]
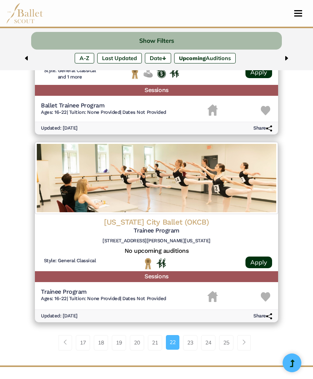
click at [189, 335] on link "23" at bounding box center [190, 342] width 14 height 15
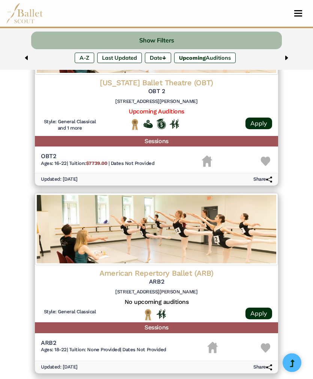
scroll to position [1468, 0]
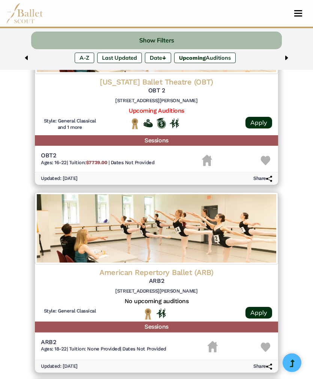
click at [267, 343] on img at bounding box center [265, 347] width 9 height 9
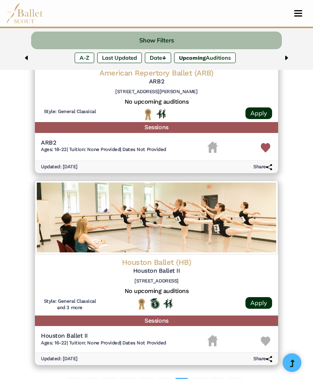
scroll to position [1668, 0]
click at [269, 336] on img at bounding box center [265, 340] width 9 height 9
click at [201, 378] on link "24" at bounding box center [199, 385] width 14 height 15
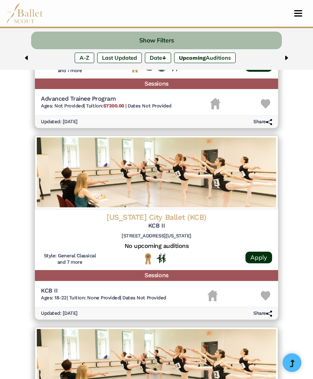
scroll to position [386, 0]
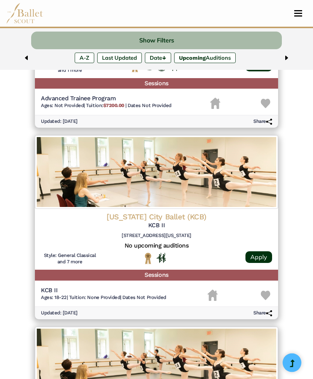
click at [269, 291] on img at bounding box center [265, 295] width 9 height 9
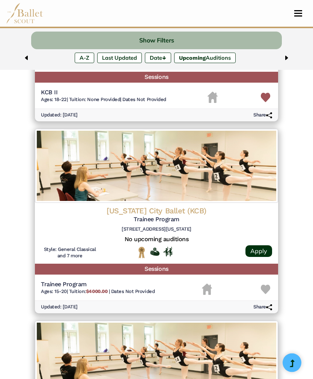
scroll to position [597, 0]
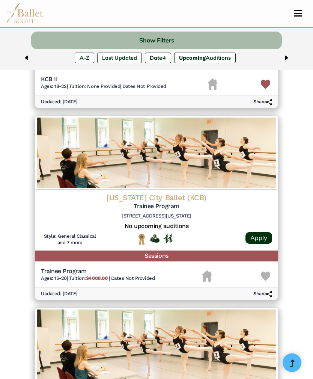
click at [268, 272] on img at bounding box center [265, 276] width 9 height 9
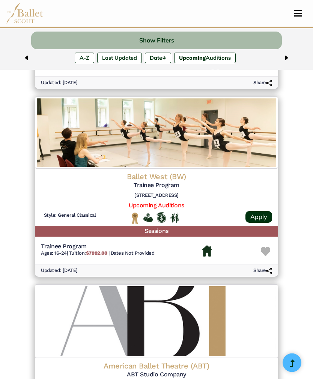
scroll to position [996, 0]
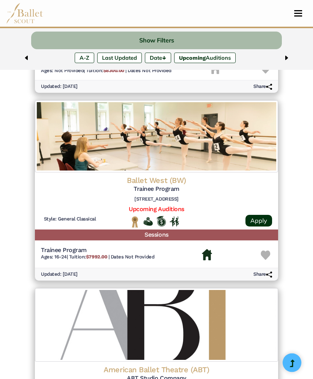
click at [176, 206] on link "Upcoming Auditions" at bounding box center [156, 209] width 55 height 7
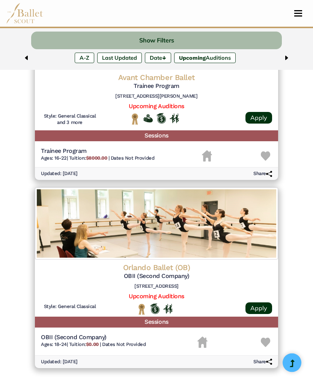
scroll to position [1673, 0]
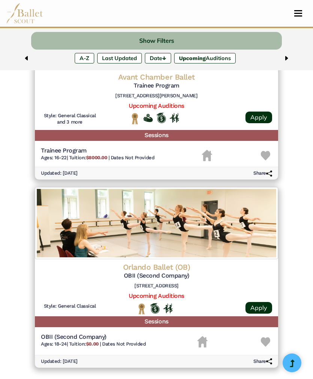
click at [174, 292] on link "Upcoming Auditions" at bounding box center [156, 295] width 55 height 7
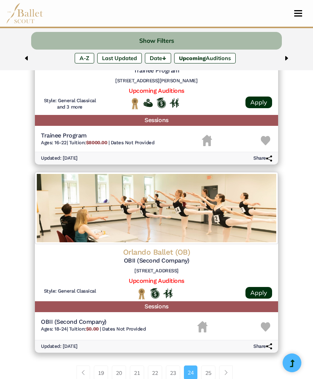
scroll to position [1686, 0]
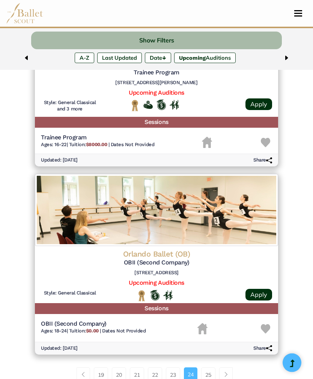
click at [177, 279] on link "Upcoming Auditions" at bounding box center [156, 282] width 55 height 7
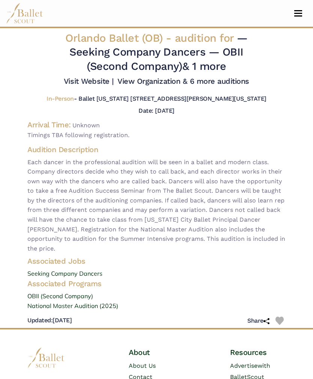
click at [98, 311] on link "National Master Audition (2025)" at bounding box center [156, 306] width 270 height 10
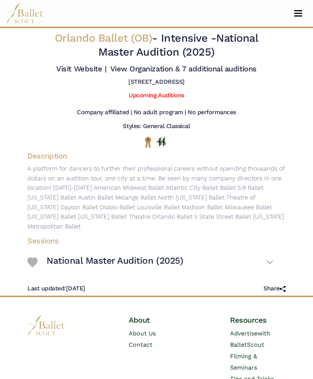
click at [31, 257] on img at bounding box center [32, 262] width 10 height 10
click at [125, 256] on h3 "National Master Audition (2025)" at bounding box center [115, 261] width 137 height 12
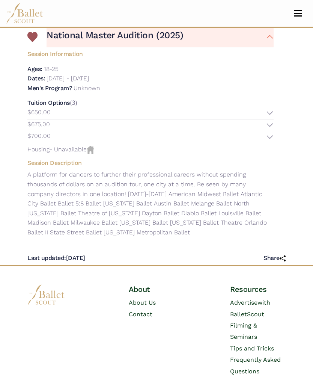
scroll to position [225, 0]
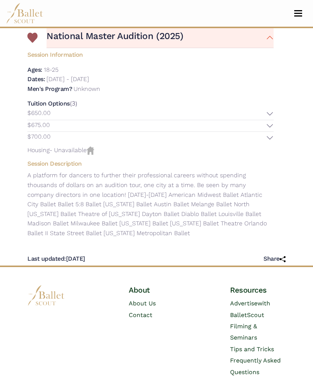
click at [270, 110] on button "$650.00" at bounding box center [150, 114] width 246 height 12
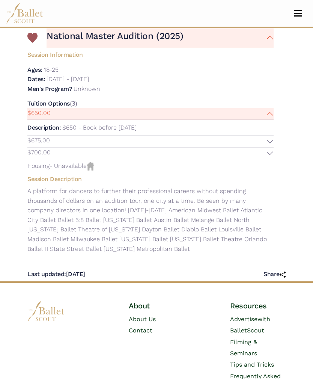
click at [271, 142] on button "$675.00" at bounding box center [150, 142] width 246 height 12
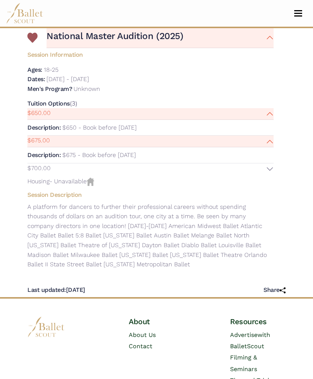
click at [271, 166] on button "$700.00" at bounding box center [150, 169] width 246 height 12
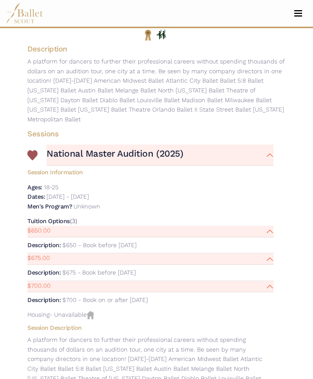
scroll to position [101, 0]
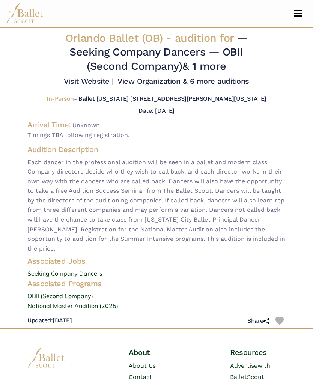
click at [109, 311] on link "National Master Audition (2025)" at bounding box center [156, 306] width 270 height 10
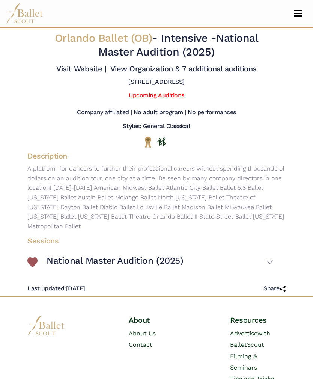
click at [132, 260] on h3 "National Master Audition (2025)" at bounding box center [115, 261] width 137 height 12
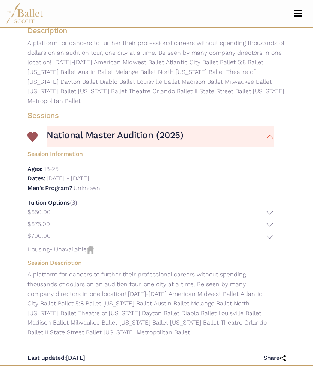
scroll to position [126, 0]
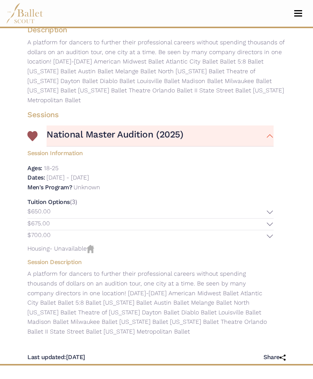
click at [89, 175] on p "[DATE] - [DATE]" at bounding box center [68, 177] width 42 height 7
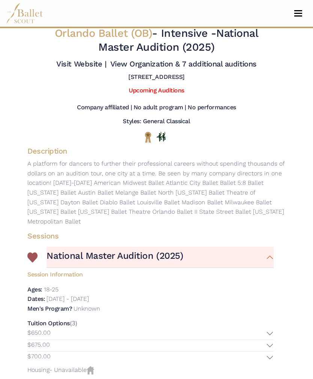
scroll to position [0, 0]
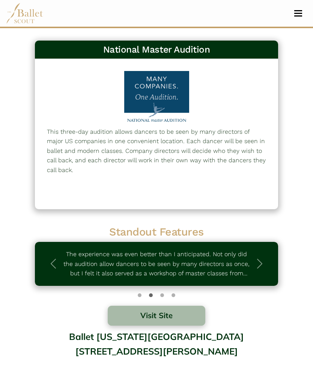
click at [262, 268] on span "button" at bounding box center [260, 264] width 12 height 12
click at [265, 258] on span "button" at bounding box center [260, 264] width 12 height 12
click at [268, 255] on button "Next" at bounding box center [260, 264] width 36 height 44
click at [255, 185] on div "This three-day audition allows dancers to be seen by many directors of major US…" at bounding box center [156, 158] width 219 height 63
click at [170, 323] on button "Visit Site" at bounding box center [156, 316] width 97 height 20
